Goal: Task Accomplishment & Management: Complete application form

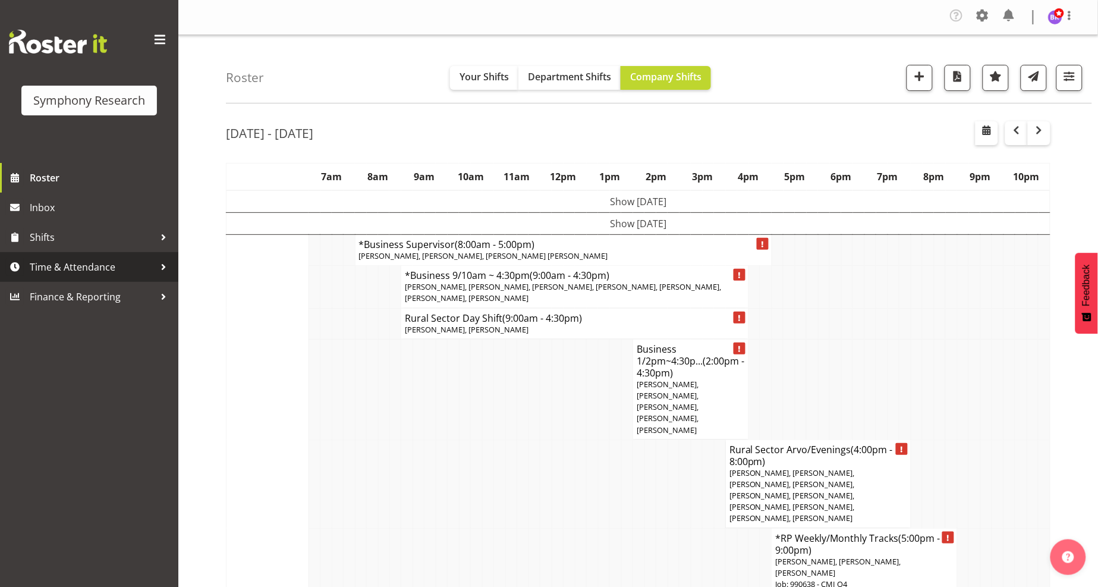
click at [70, 271] on span "Time & Attendance" at bounding box center [92, 267] width 125 height 18
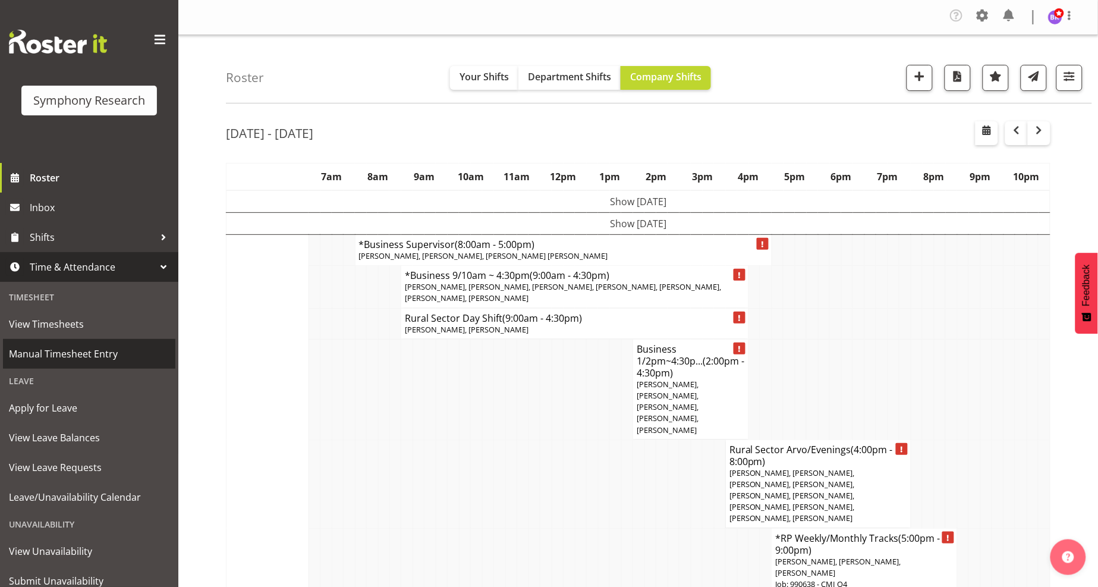
click at [69, 359] on span "Manual Timesheet Entry" at bounding box center [89, 354] width 161 height 18
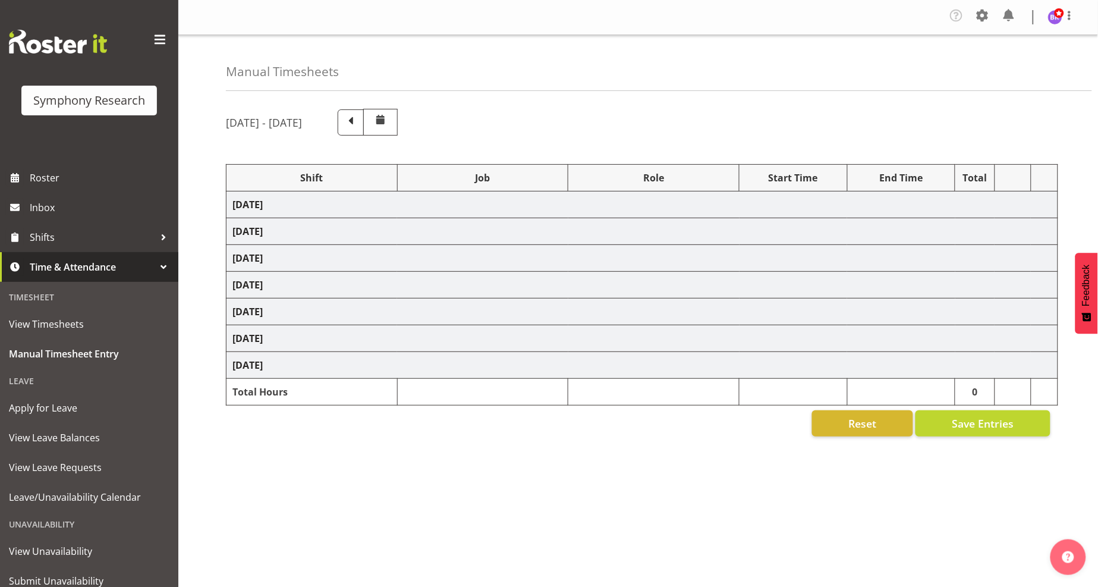
select select "1607"
select select "743"
select select "1607"
select select "10574"
select select "1607"
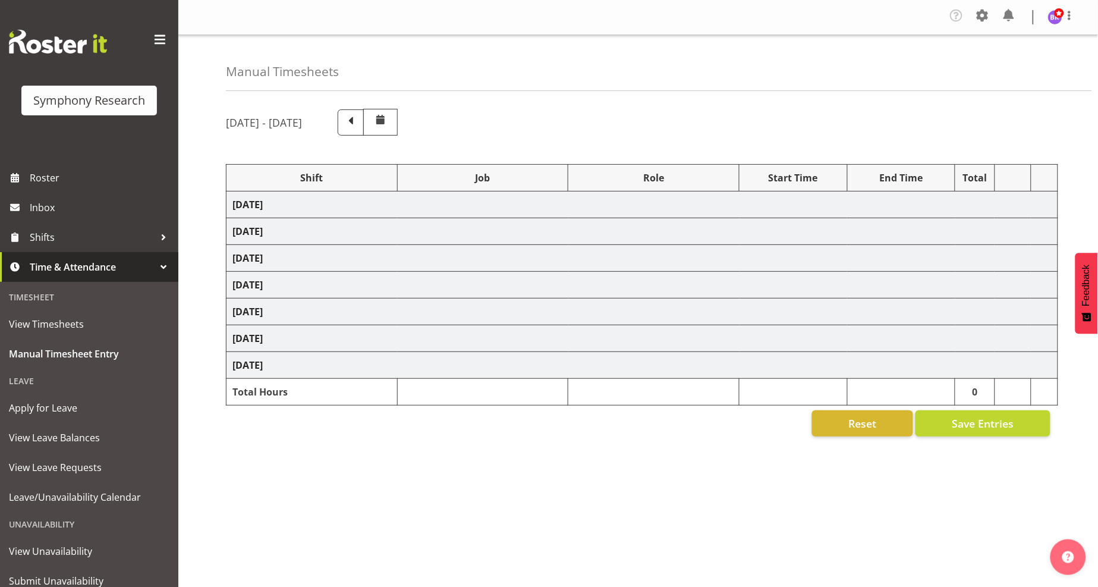
select select "9426"
select select "1607"
select select "9636"
select select "1607"
select select "10549"
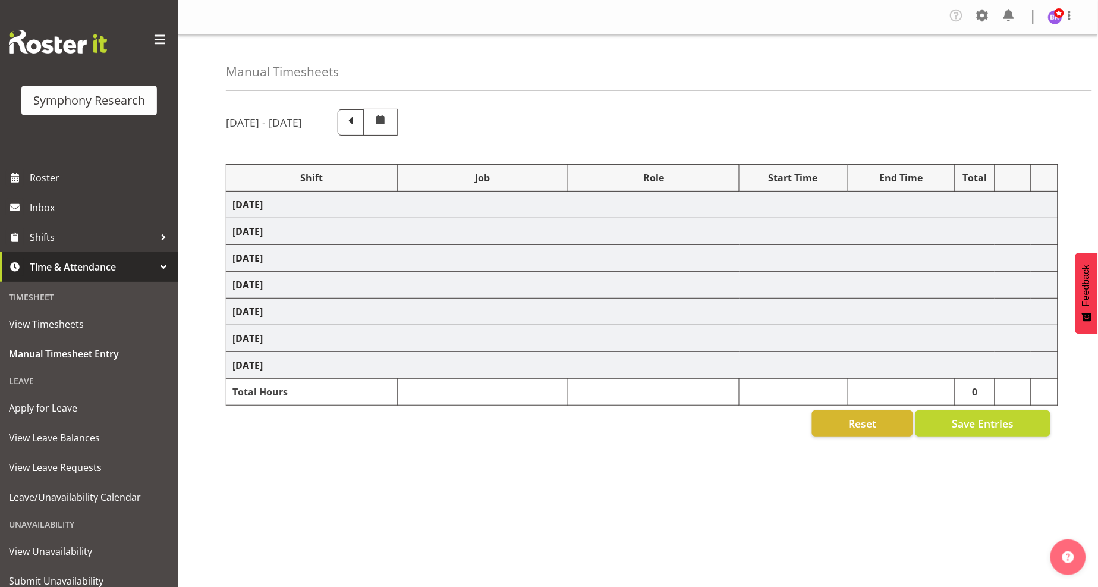
select select "1607"
select select "10576"
select select "1607"
select select "10242"
select select "1607"
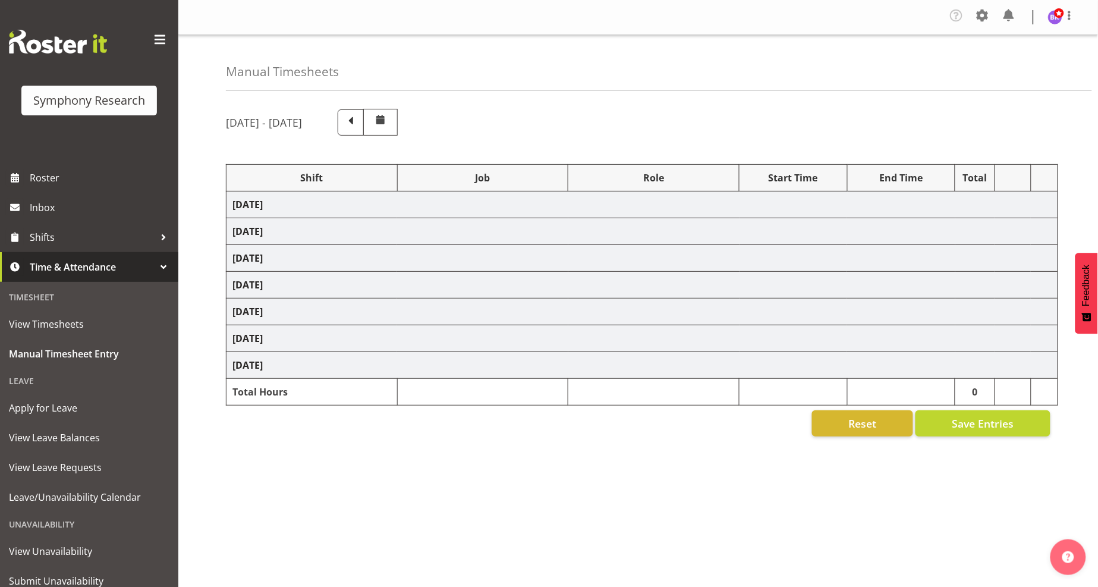
select select "10242"
select select "1607"
select select "10499"
select select "1607"
select select "10527"
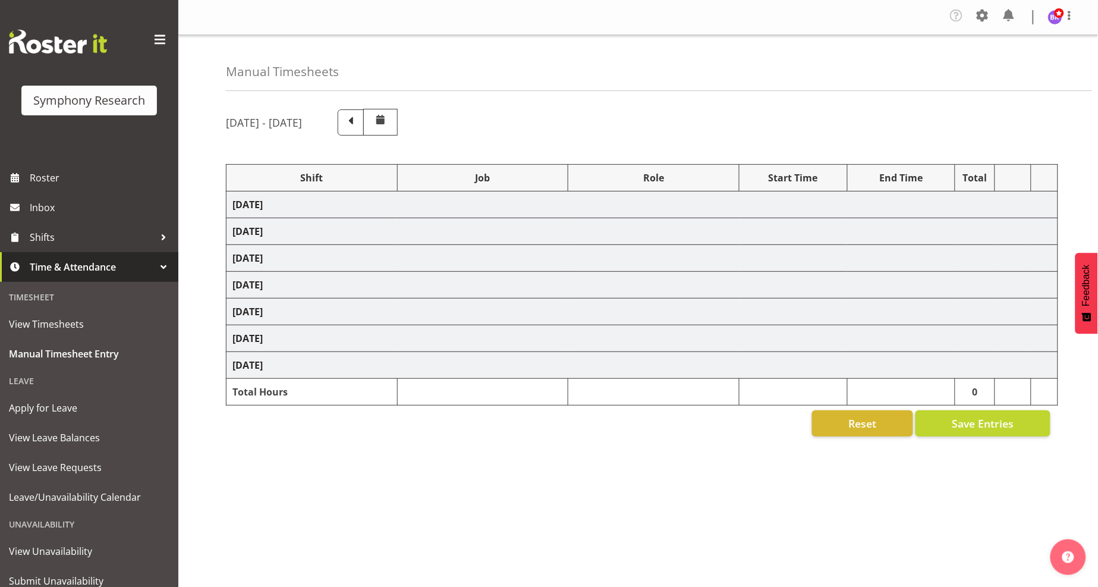
select select "1607"
select select "10585"
select select "1607"
select select "10587"
select select "1607"
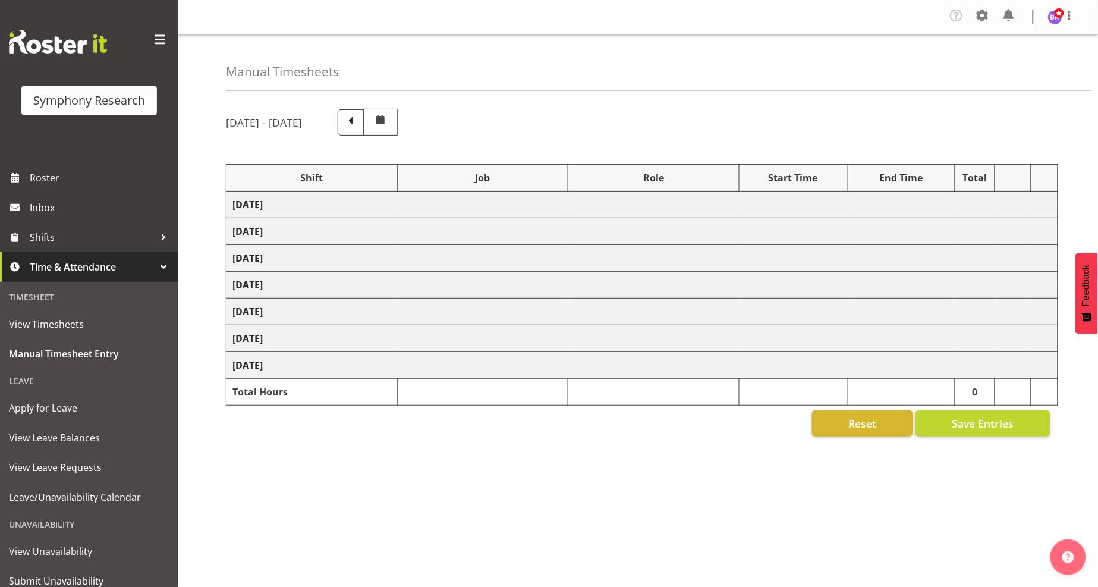
select select "743"
select select "1607"
select select "743"
select select "1607"
select select "10585"
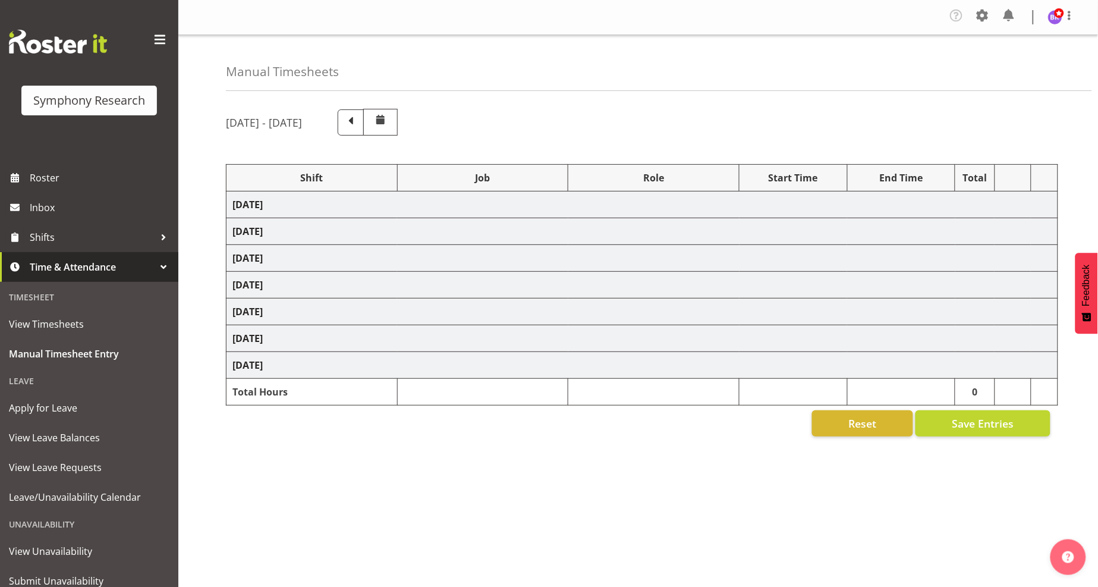
select select "1607"
select select "10585"
select select "47"
select select "1607"
select select "10499"
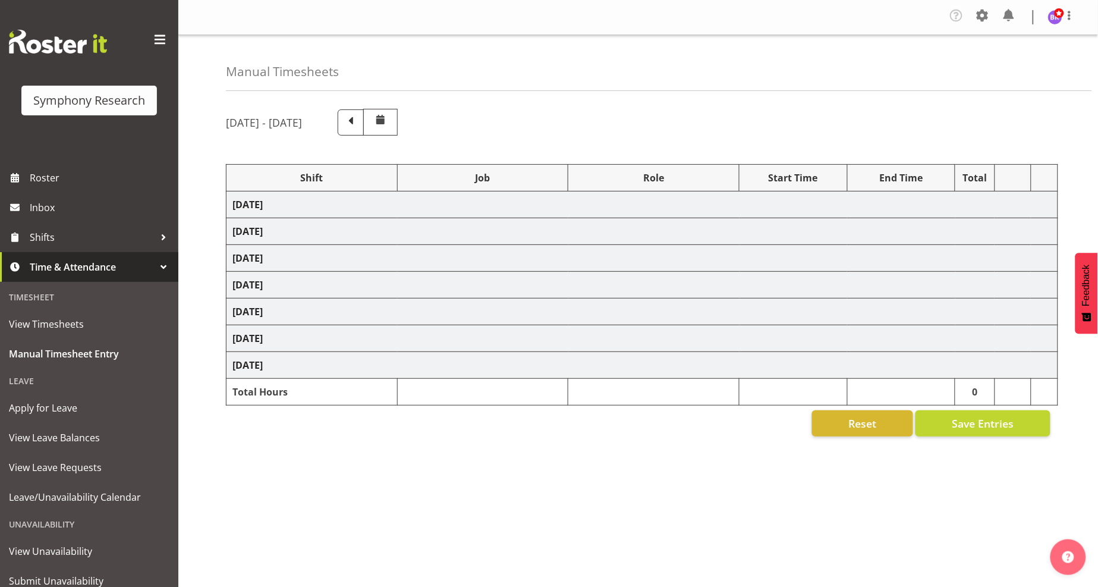
select select "1607"
select select "10527"
select select "1607"
select select "10242"
select select "1607"
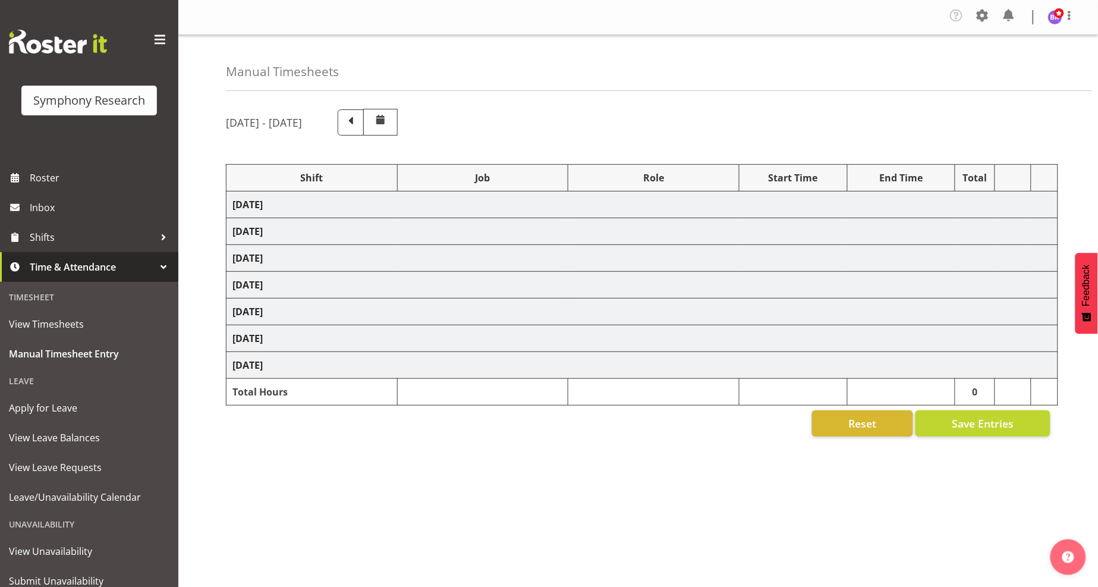
select select "9636"
select select "1607"
select select "10587"
select select "1607"
select select "743"
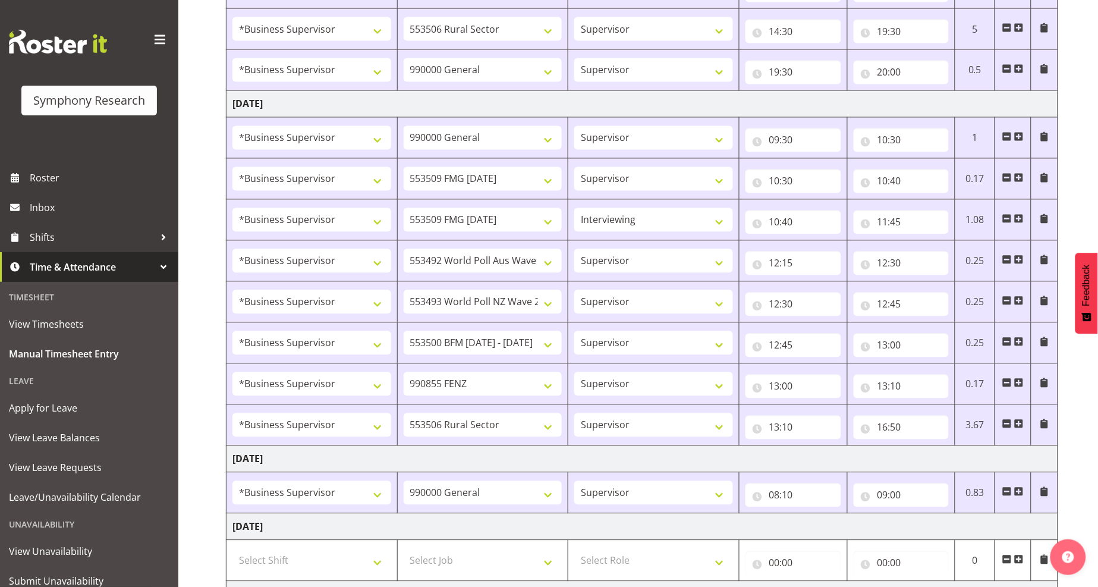
scroll to position [858, 0]
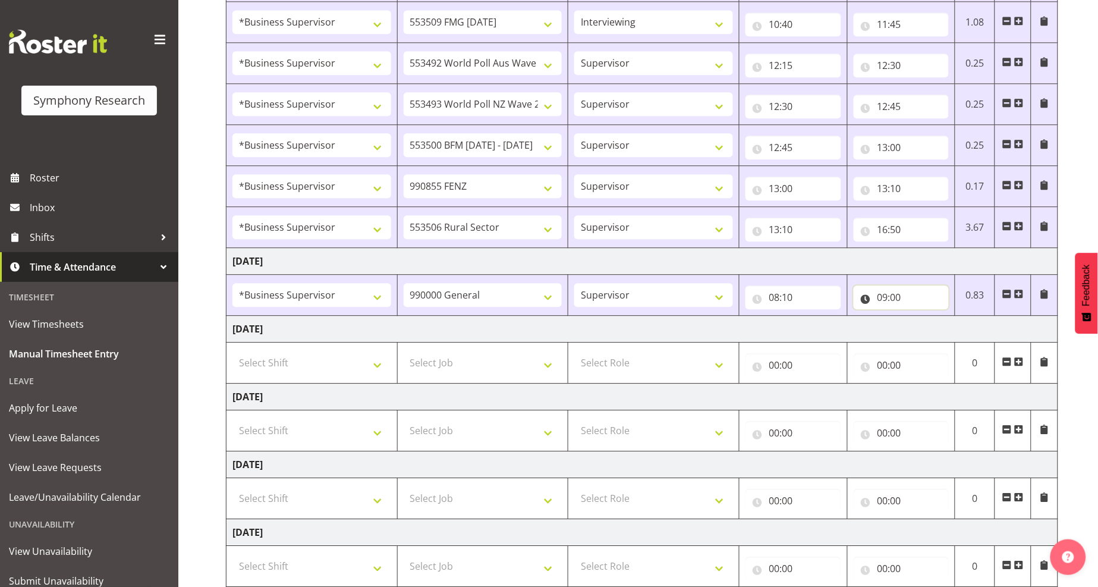
click at [894, 299] on input "09:00" at bounding box center [902, 297] width 96 height 24
click at [960, 332] on select "00 01 02 03 04 05 06 07 08 09 10 11 12 13 14 15 16 17 18 19 20 21 22 23 24 25 2…" at bounding box center [965, 328] width 27 height 24
select select "10"
click at [952, 318] on select "00 01 02 03 04 05 06 07 08 09 10 11 12 13 14 15 16 17 18 19 20 21 22 23 24 25 2…" at bounding box center [965, 328] width 27 height 24
type input "09:10"
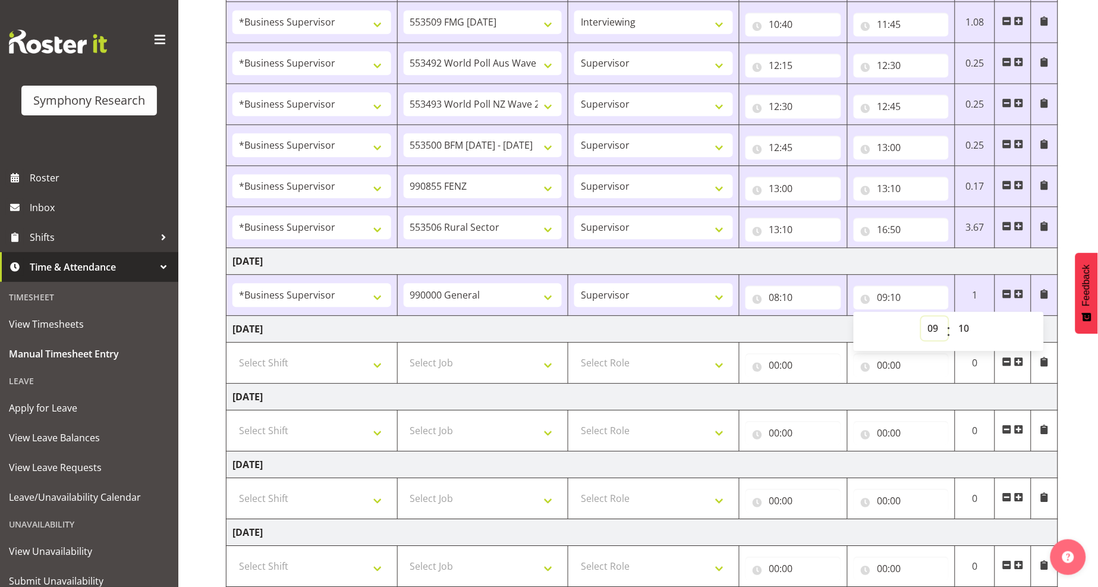
click at [928, 328] on select "00 01 02 03 04 05 06 07 08 09 10 11 12 13 14 15 16 17 18 19 20 21 22 23" at bounding box center [935, 328] width 27 height 24
select select "10"
click at [922, 318] on select "00 01 02 03 04 05 06 07 08 09 10 11 12 13 14 15 16 17 18 19 20 21 22 23" at bounding box center [935, 328] width 27 height 24
type input "10:10"
click at [807, 325] on td "[DATE]" at bounding box center [643, 329] width 832 height 27
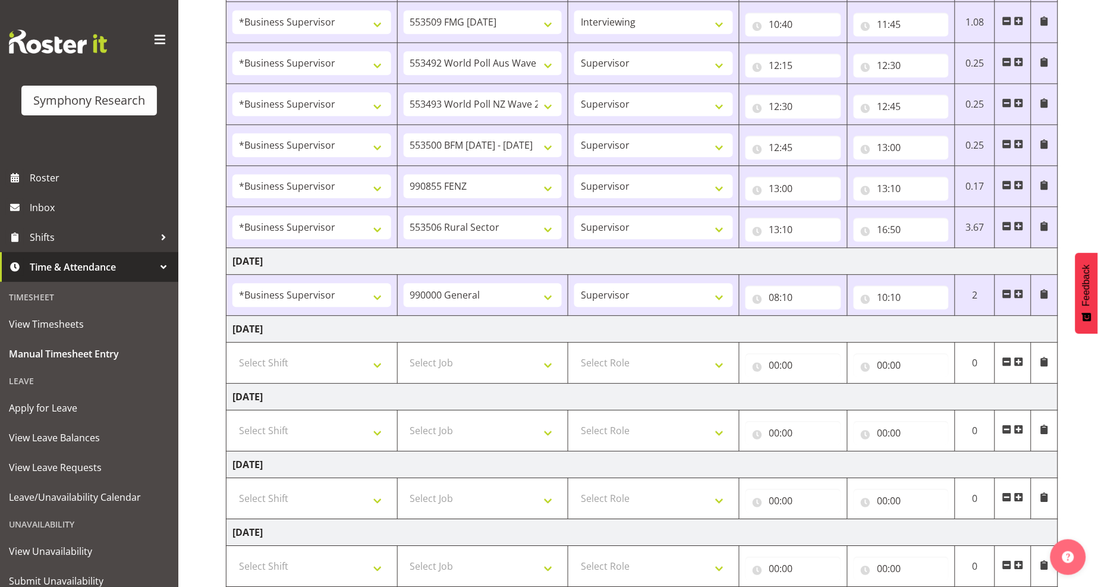
click at [1018, 294] on span at bounding box center [1019, 294] width 10 height 10
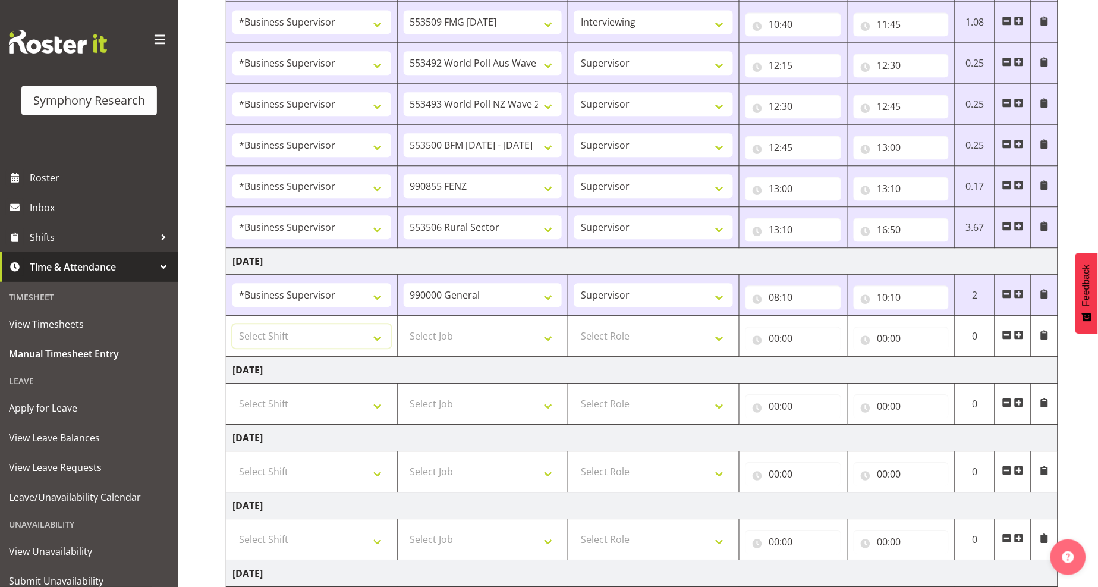
drag, startPoint x: 325, startPoint y: 339, endPoint x: 387, endPoint y: 364, distance: 66.7
click at [325, 339] on select "Select Shift !!Weekend Residential (Roster IT Shift Label) *Business 9/10am ~ 4…" at bounding box center [311, 336] width 159 height 24
select select "1607"
click at [232, 326] on select "Select Shift !!Weekend Residential (Roster IT Shift Label) *Business 9/10am ~ 4…" at bounding box center [311, 336] width 159 height 24
click at [479, 337] on select "Select Job 550060 IF Admin 553492 World Poll Aus Wave 2 Main 2025 553493 World …" at bounding box center [483, 336] width 159 height 24
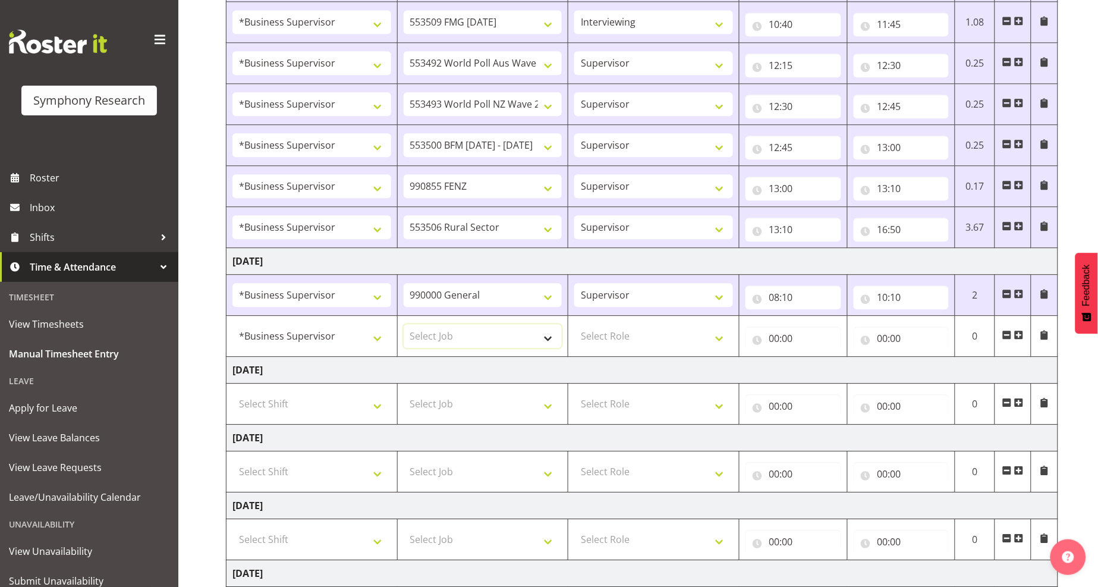
select select "9426"
click at [404, 326] on select "Select Job 550060 IF Admin 553492 World Poll Aus Wave 2 Main 2025 553493 World …" at bounding box center [483, 336] width 159 height 24
drag, startPoint x: 625, startPoint y: 348, endPoint x: 615, endPoint y: 345, distance: 10.5
click at [625, 348] on select "Select Role Supervisor Interviewing Briefing" at bounding box center [653, 336] width 159 height 24
select select "45"
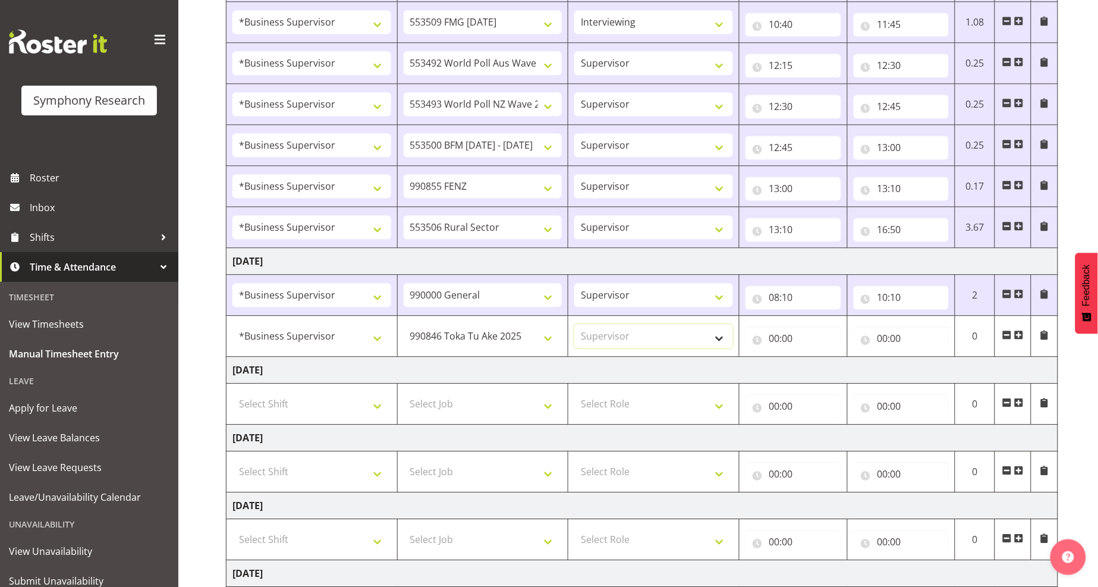
click at [574, 326] on select "Select Role Supervisor Interviewing Briefing" at bounding box center [653, 336] width 159 height 24
click at [773, 337] on input "00:00" at bounding box center [794, 338] width 96 height 24
click at [823, 370] on select "00 01 02 03 04 05 06 07 08 09 10 11 12 13 14 15 16 17 18 19 20 21 22 23" at bounding box center [826, 369] width 27 height 24
select select "10"
click at [813, 359] on select "00 01 02 03 04 05 06 07 08 09 10 11 12 13 14 15 16 17 18 19 20 21 22 23" at bounding box center [826, 369] width 27 height 24
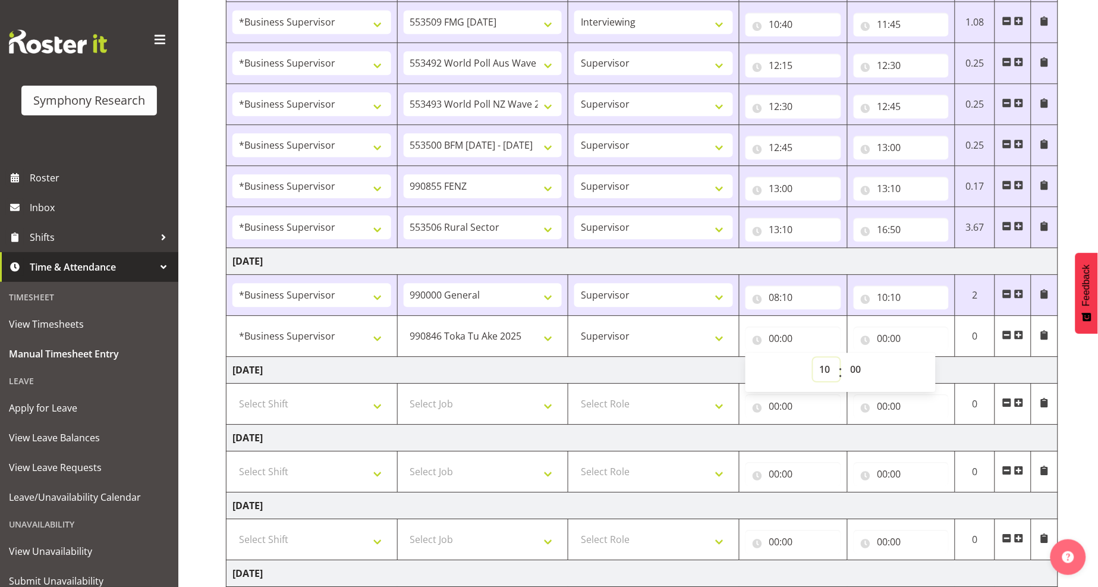
type input "10:00"
click at [858, 369] on select "00 01 02 03 04 05 06 07 08 09 10 11 12 13 14 15 16 17 18 19 20 21 22 23 24 25 2…" at bounding box center [857, 369] width 27 height 24
select select "10"
click at [844, 359] on select "00 01 02 03 04 05 06 07 08 09 10 11 12 13 14 15 16 17 18 19 20 21 22 23 24 25 2…" at bounding box center [857, 369] width 27 height 24
type input "10:10"
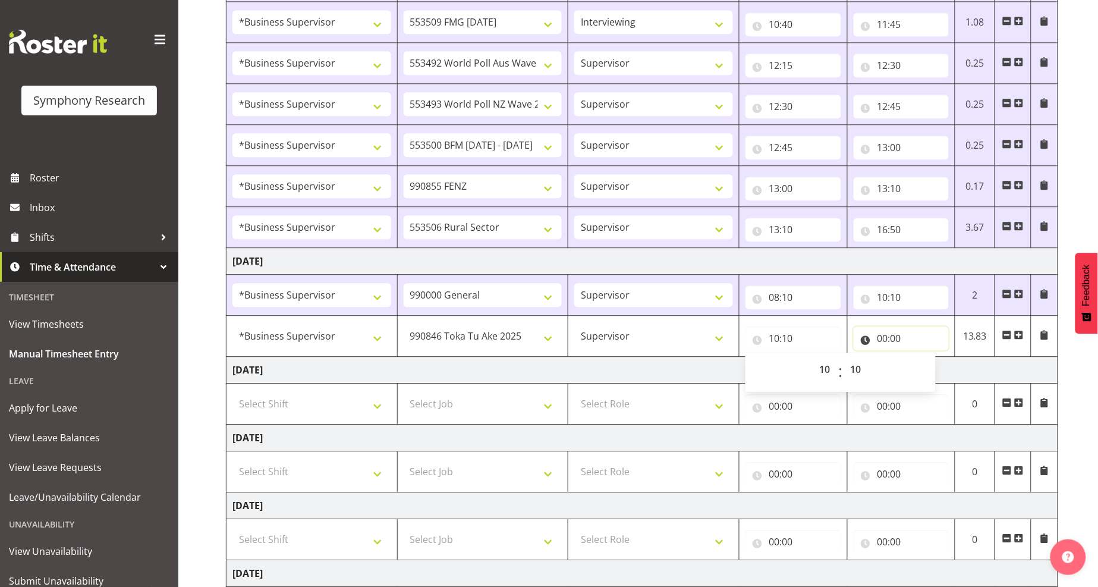
click at [883, 337] on input "00:00" at bounding box center [902, 338] width 96 height 24
click at [932, 373] on select "00 01 02 03 04 05 06 07 08 09 10 11 12 13 14 15 16 17 18 19 20 21 22 23" at bounding box center [935, 369] width 27 height 24
select select "10"
click at [922, 359] on select "00 01 02 03 04 05 06 07 08 09 10 11 12 13 14 15 16 17 18 19 20 21 22 23" at bounding box center [935, 369] width 27 height 24
type input "10:00"
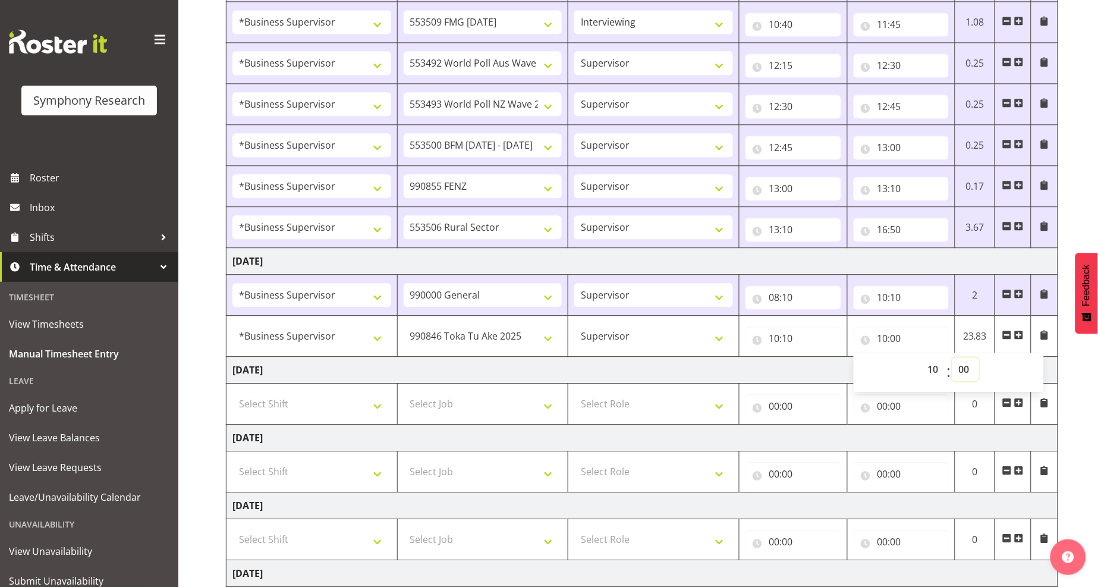
click at [966, 366] on select "00 01 02 03 04 05 06 07 08 09 10 11 12 13 14 15 16 17 18 19 20 21 22 23 24 25 2…" at bounding box center [965, 369] width 27 height 24
select select "25"
click at [952, 359] on select "00 01 02 03 04 05 06 07 08 09 10 11 12 13 14 15 16 17 18 19 20 21 22 23 24 25 2…" at bounding box center [965, 369] width 27 height 24
type input "10:25"
click at [563, 379] on td "[DATE]" at bounding box center [643, 370] width 832 height 27
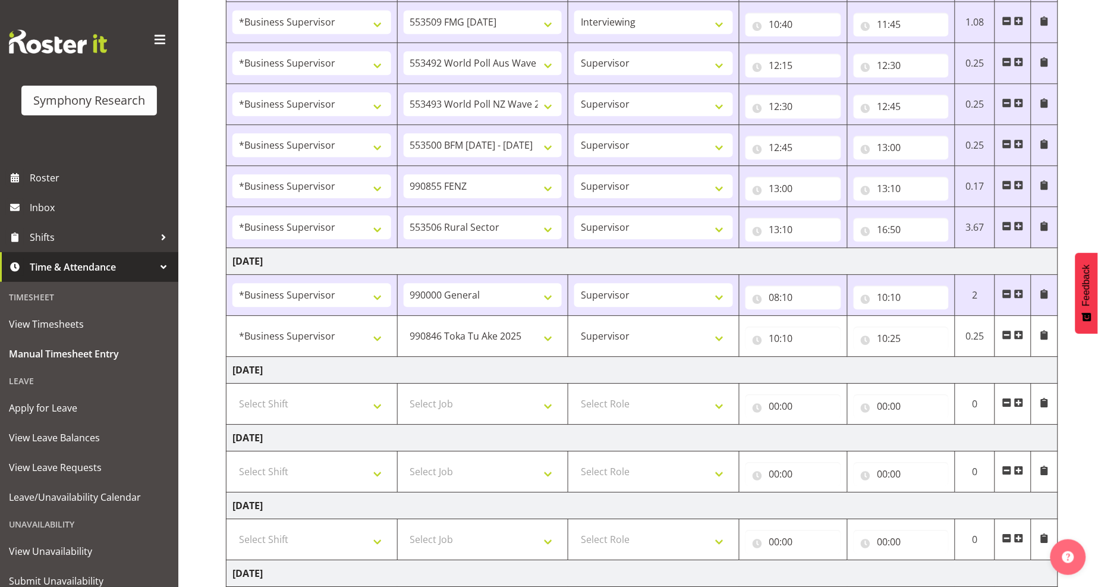
click at [1020, 337] on span at bounding box center [1019, 335] width 10 height 10
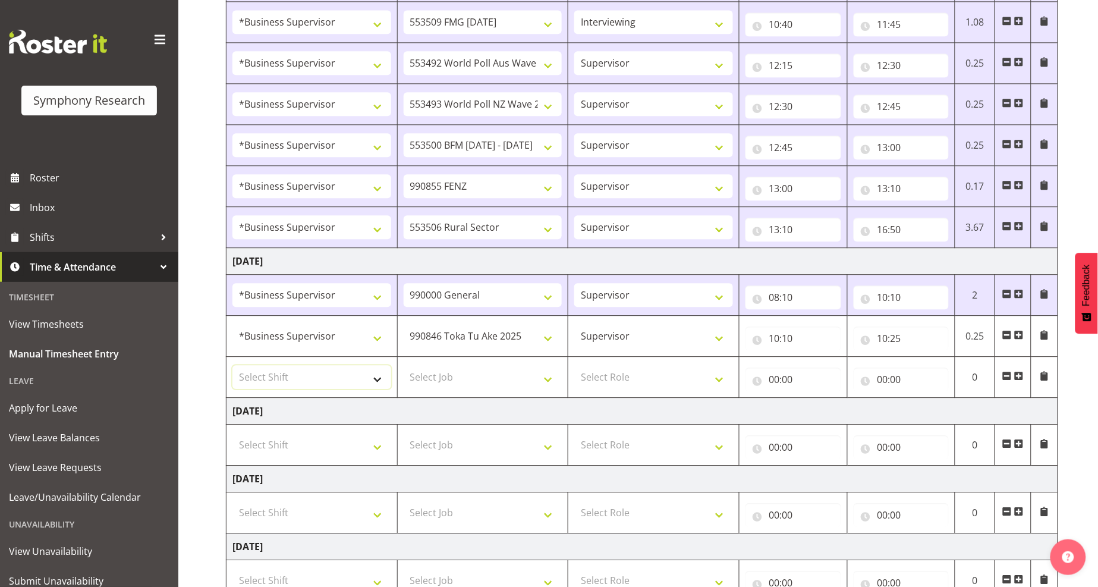
click at [345, 376] on select "Select Shift !!Weekend Residential (Roster IT Shift Label) *Business 9/10am ~ 4…" at bounding box center [311, 377] width 159 height 24
select select "1607"
click at [232, 367] on select "Select Shift !!Weekend Residential (Roster IT Shift Label) *Business 9/10am ~ 4…" at bounding box center [311, 377] width 159 height 24
click at [482, 383] on select "Select Job 550060 IF Admin 553492 World Poll Aus Wave 2 Main 2025 553493 World …" at bounding box center [483, 377] width 159 height 24
select select "9636"
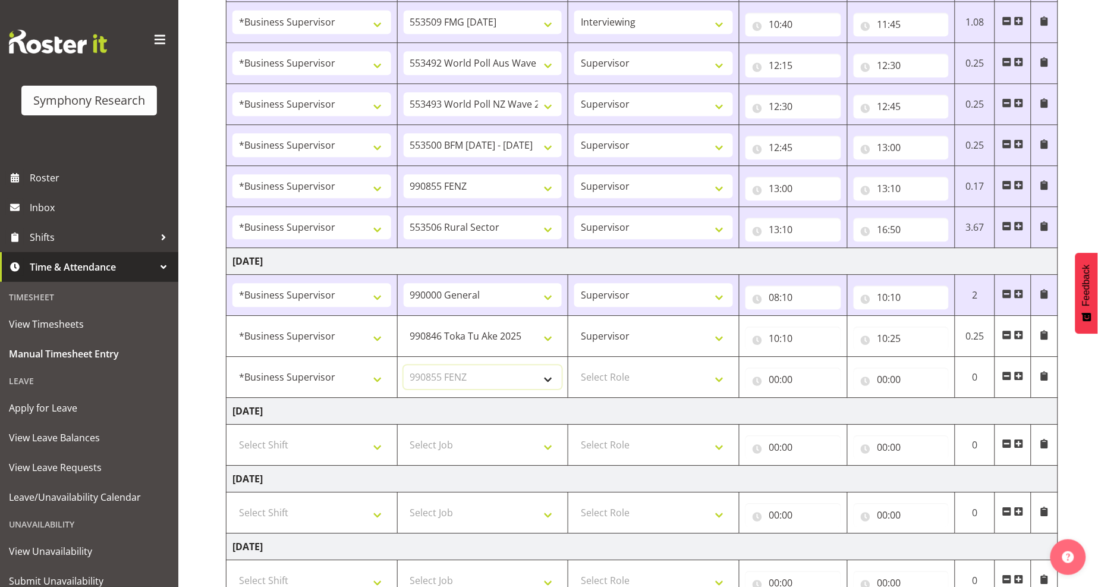
click at [404, 367] on select "Select Job 550060 IF Admin 553492 World Poll Aus Wave 2 Main 2025 553493 World …" at bounding box center [483, 377] width 159 height 24
click at [628, 381] on select "Select Role Supervisor Interviewing Briefing" at bounding box center [653, 377] width 159 height 24
select select "45"
click at [574, 367] on select "Select Role Supervisor Interviewing Briefing" at bounding box center [653, 377] width 159 height 24
click at [772, 381] on input "00:00" at bounding box center [794, 379] width 96 height 24
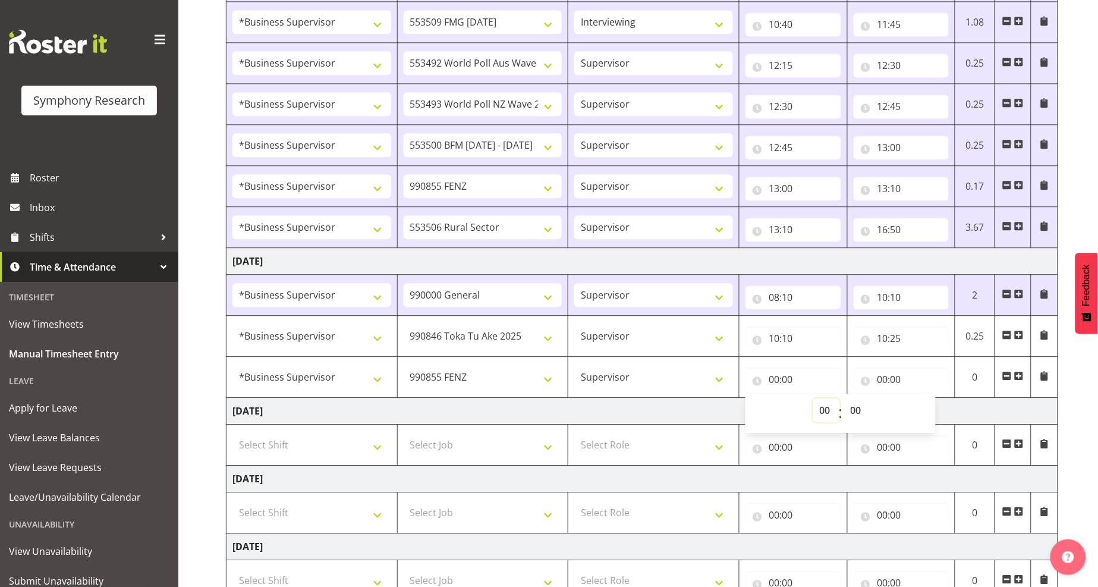
click at [819, 411] on select "00 01 02 03 04 05 06 07 08 09 10 11 12 13 14 15 16 17 18 19 20 21 22 23" at bounding box center [826, 410] width 27 height 24
select select "10"
click at [813, 400] on select "00 01 02 03 04 05 06 07 08 09 10 11 12 13 14 15 16 17 18 19 20 21 22 23" at bounding box center [826, 410] width 27 height 24
type input "10:00"
click at [857, 413] on select "00 01 02 03 04 05 06 07 08 09 10 11 12 13 14 15 16 17 18 19 20 21 22 23 24 25 2…" at bounding box center [857, 410] width 27 height 24
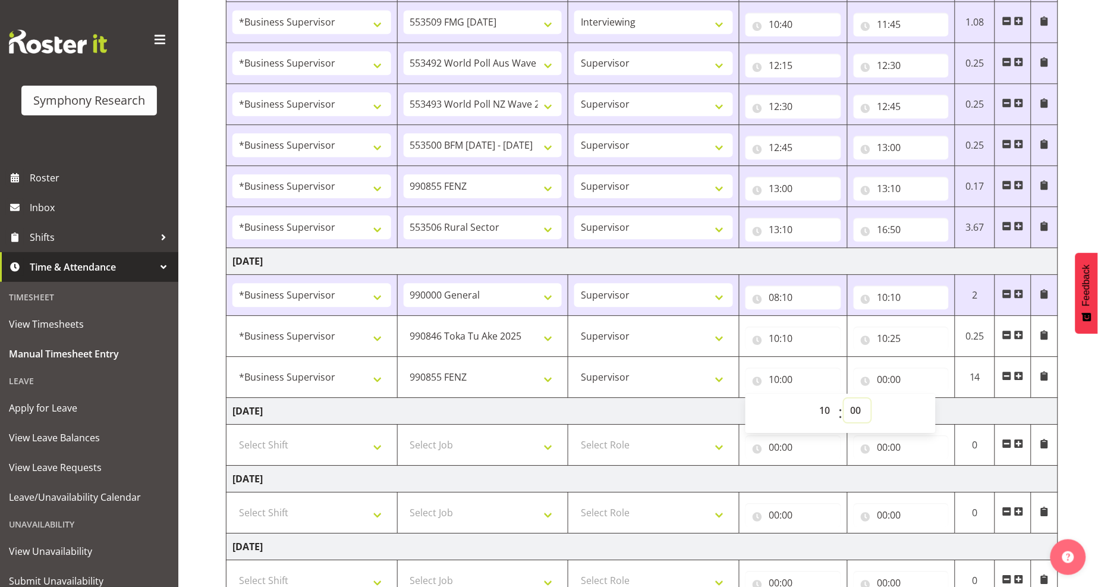
select select "25"
click at [844, 400] on select "00 01 02 03 04 05 06 07 08 09 10 11 12 13 14 15 16 17 18 19 20 21 22 23 24 25 2…" at bounding box center [857, 410] width 27 height 24
type input "10:25"
click at [886, 378] on input "00:00" at bounding box center [902, 379] width 96 height 24
click at [934, 415] on select "00 01 02 03 04 05 06 07 08 09 10 11 12 13 14 15 16 17 18 19 20 21 22 23" at bounding box center [935, 410] width 27 height 24
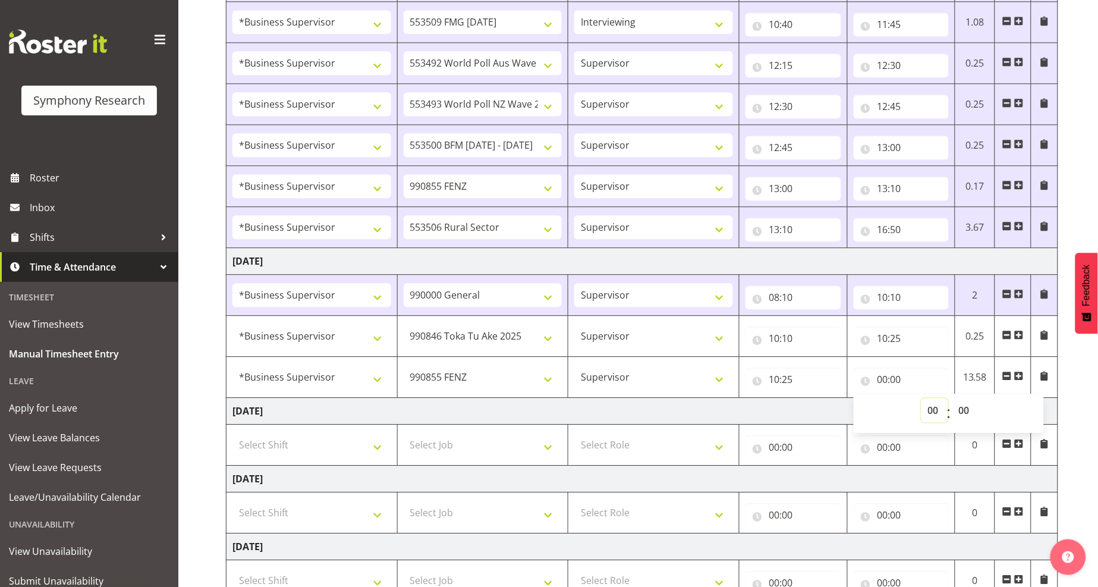
select select "10"
click at [922, 400] on select "00 01 02 03 04 05 06 07 08 09 10 11 12 13 14 15 16 17 18 19 20 21 22 23" at bounding box center [935, 410] width 27 height 24
type input "10:00"
click at [959, 410] on select "00 01 02 03 04 05 06 07 08 09 10 11 12 13 14 15 16 17 18 19 20 21 22 23 24 25 2…" at bounding box center [965, 410] width 27 height 24
select select "55"
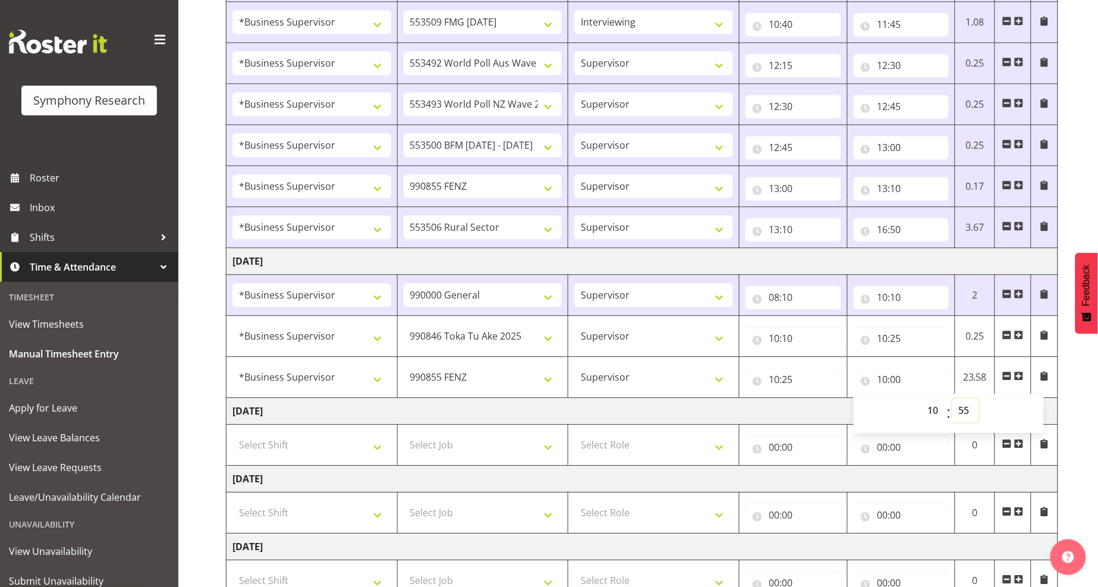
click at [952, 400] on select "00 01 02 03 04 05 06 07 08 09 10 11 12 13 14 15 16 17 18 19 20 21 22 23 24 25 2…" at bounding box center [965, 410] width 27 height 24
type input "10:55"
click at [667, 419] on td "[DATE]" at bounding box center [643, 411] width 832 height 27
click at [1020, 376] on span at bounding box center [1019, 376] width 10 height 10
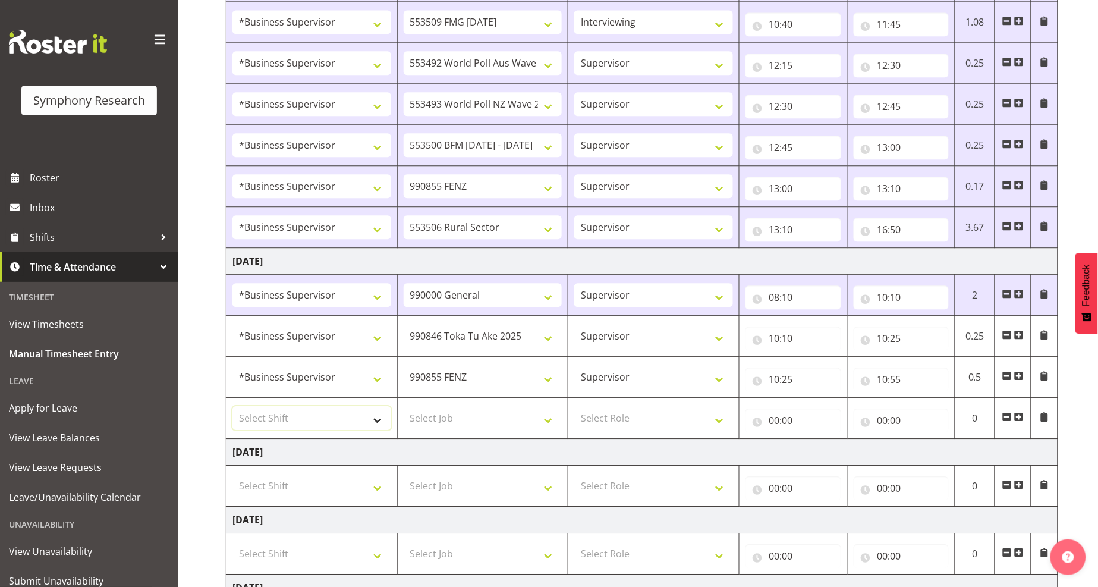
click at [338, 421] on select "Select Shift !!Weekend Residential (Roster IT Shift Label) *Business 9/10am ~ 4…" at bounding box center [311, 418] width 159 height 24
select select "1607"
click at [232, 408] on select "Select Shift !!Weekend Residential (Roster IT Shift Label) *Business 9/10am ~ 4…" at bounding box center [311, 418] width 159 height 24
click at [474, 423] on select "Select Job 550060 IF Admin 553492 World Poll Aus Wave 2 Main 2025 553493 World …" at bounding box center [483, 418] width 159 height 24
select select "10576"
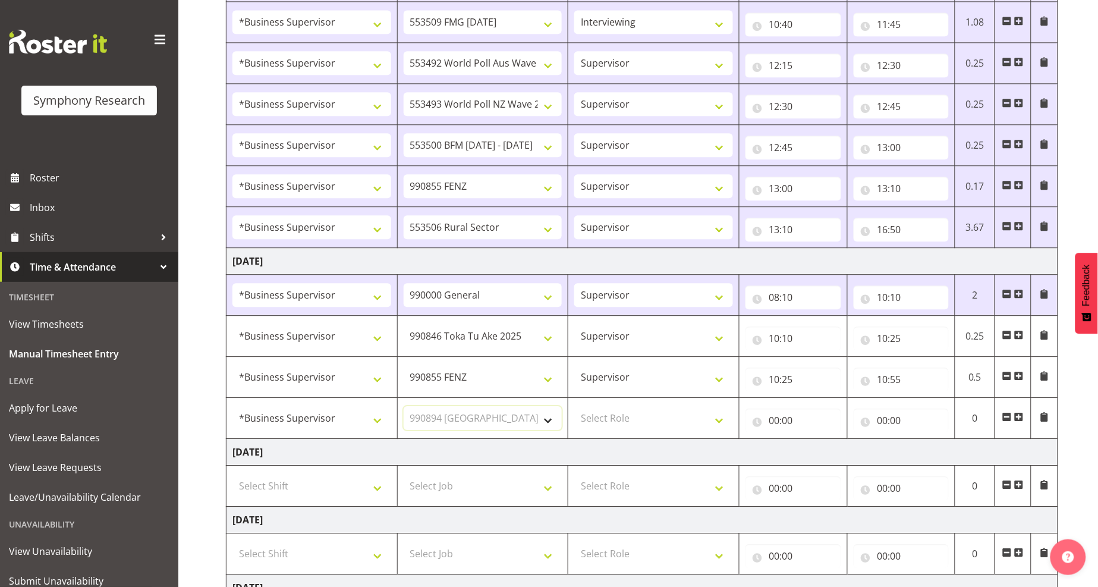
click at [404, 408] on select "Select Job 550060 IF Admin 553492 World Poll Aus Wave 2 Main 2025 553493 World …" at bounding box center [483, 418] width 159 height 24
click at [633, 422] on select "Select Role Supervisor Interviewing Briefing" at bounding box center [653, 418] width 159 height 24
select select "45"
click at [574, 408] on select "Select Role Supervisor Interviewing Briefing" at bounding box center [653, 418] width 159 height 24
click at [782, 420] on input "00:00" at bounding box center [794, 420] width 96 height 24
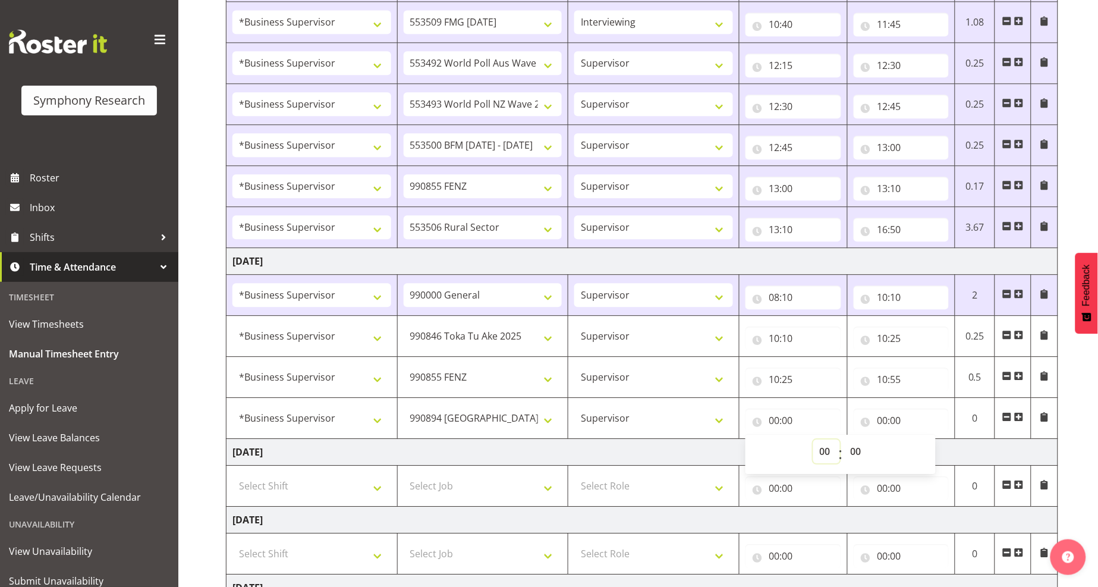
click at [829, 460] on select "00 01 02 03 04 05 06 07 08 09 10 11 12 13 14 15 16 17 18 19 20 21 22 23" at bounding box center [826, 451] width 27 height 24
select select "10"
click at [813, 441] on select "00 01 02 03 04 05 06 07 08 09 10 11 12 13 14 15 16 17 18 19 20 21 22 23" at bounding box center [826, 451] width 27 height 24
type input "10:00"
click at [853, 452] on select "00 01 02 03 04 05 06 07 08 09 10 11 12 13 14 15 16 17 18 19 20 21 22 23 24 25 2…" at bounding box center [857, 451] width 27 height 24
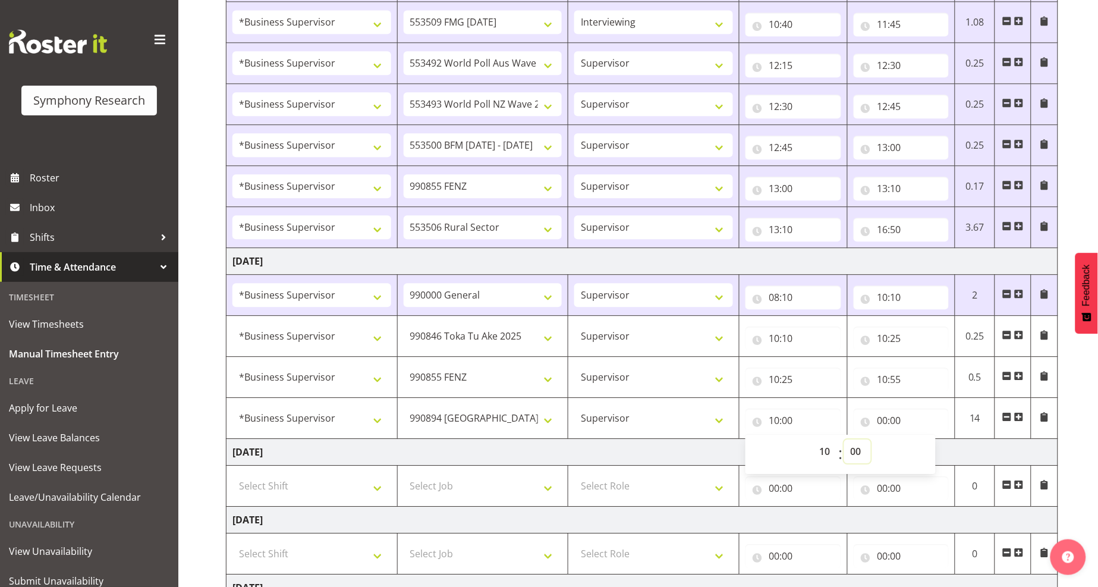
select select "55"
click at [844, 441] on select "00 01 02 03 04 05 06 07 08 09 10 11 12 13 14 15 16 17 18 19 20 21 22 23 24 25 2…" at bounding box center [857, 451] width 27 height 24
type input "10:55"
click at [883, 419] on input "00:00" at bounding box center [902, 420] width 96 height 24
click at [936, 454] on select "00 01 02 03 04 05 06 07 08 09 10 11 12 13 14 15 16 17 18 19 20 21 22 23" at bounding box center [935, 451] width 27 height 24
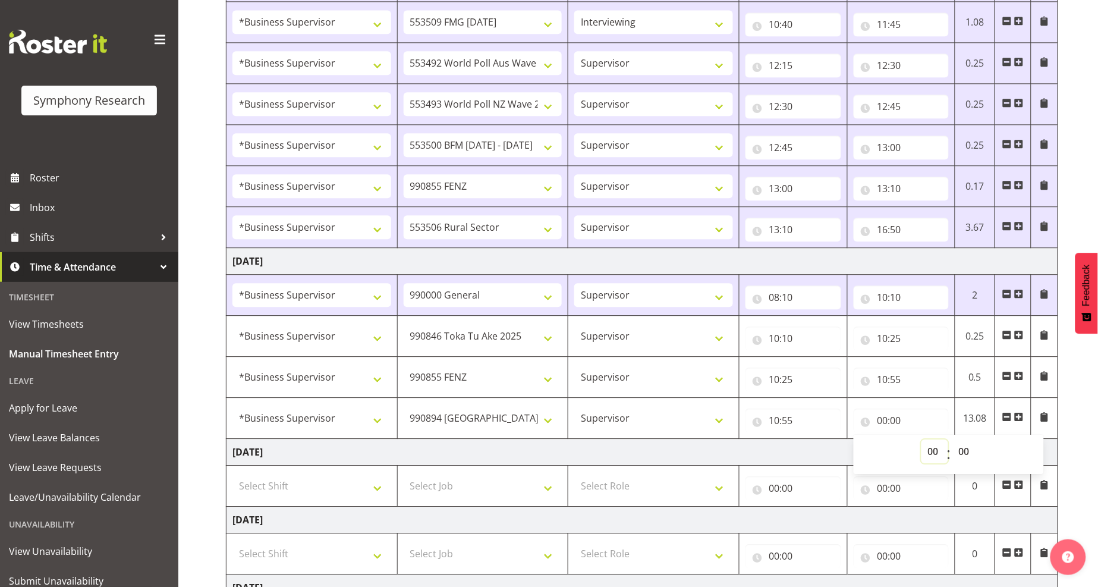
select select "11"
click at [922, 441] on select "00 01 02 03 04 05 06 07 08 09 10 11 12 13 14 15 16 17 18 19 20 21 22 23" at bounding box center [935, 451] width 27 height 24
type input "11:00"
click at [967, 454] on select "00 01 02 03 04 05 06 07 08 09 10 11 12 13 14 15 16 17 18 19 20 21 22 23 24 25 2…" at bounding box center [965, 451] width 27 height 24
select select "55"
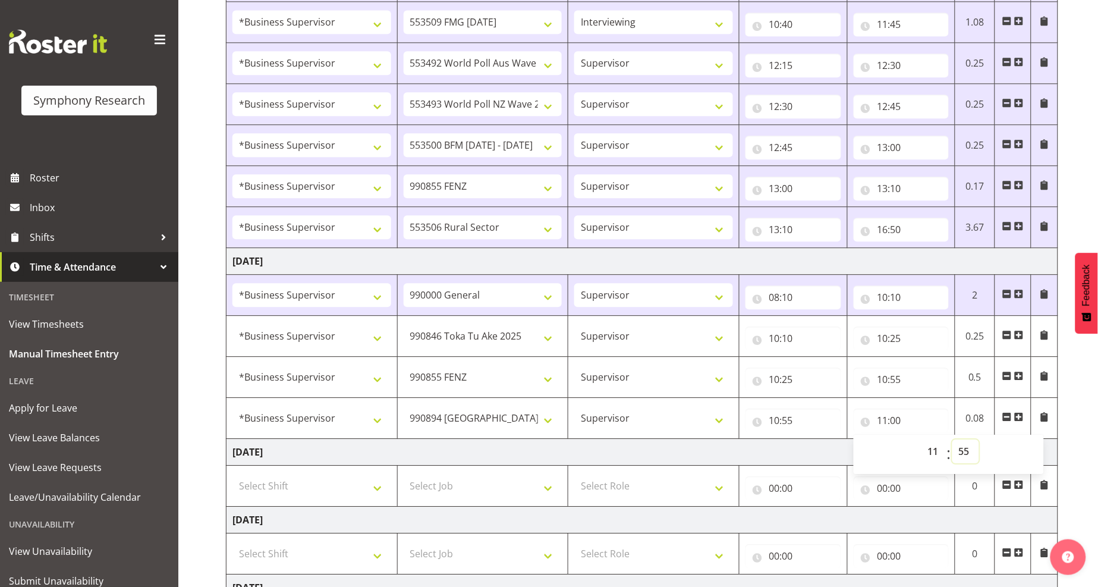
click at [952, 441] on select "00 01 02 03 04 05 06 07 08 09 10 11 12 13 14 15 16 17 18 19 20 21 22 23 24 25 2…" at bounding box center [965, 451] width 27 height 24
type input "11:55"
